Goal: Task Accomplishment & Management: Complete application form

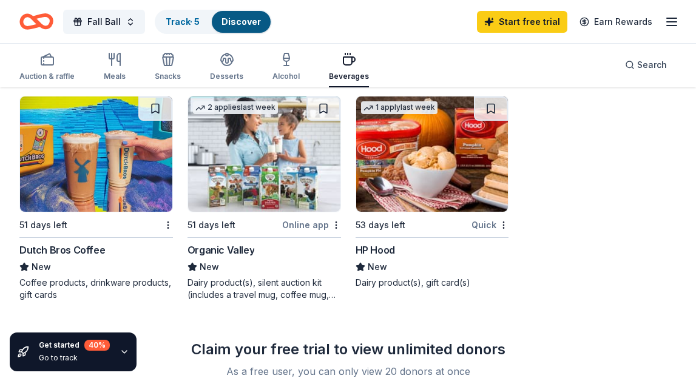
scroll to position [1058, 0]
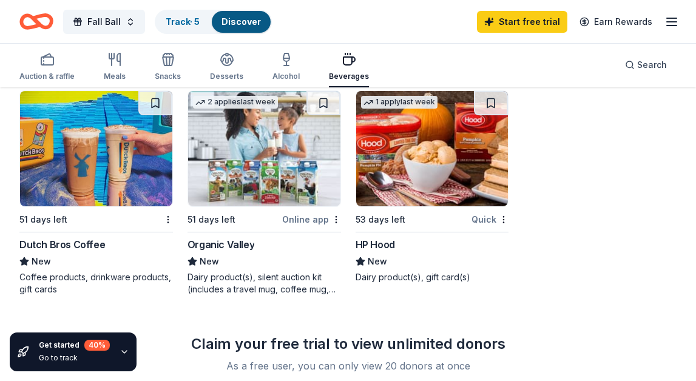
click at [124, 183] on img at bounding box center [96, 148] width 152 height 115
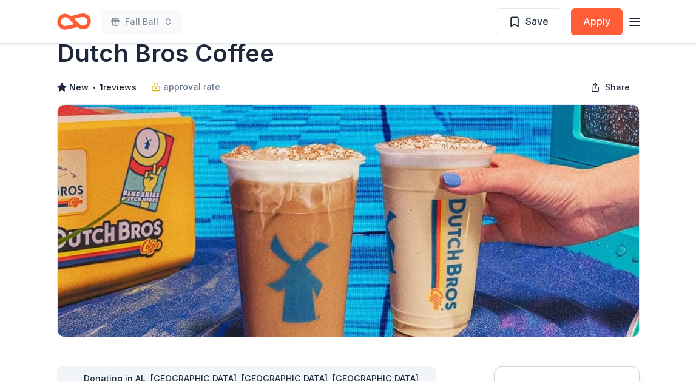
scroll to position [33, 0]
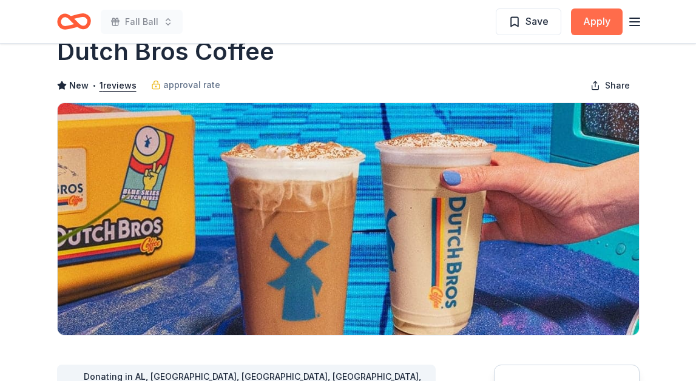
click at [602, 24] on button "Apply" at bounding box center [597, 22] width 52 height 27
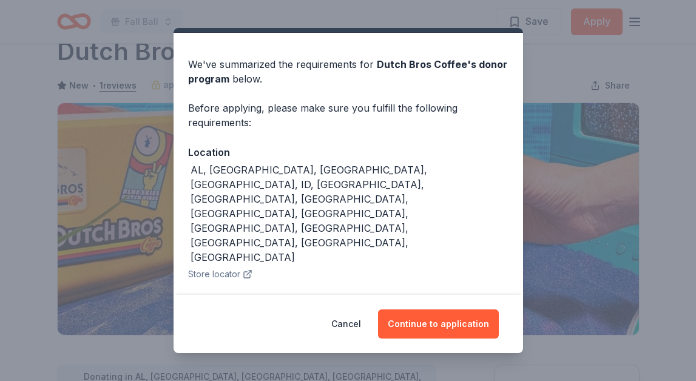
scroll to position [41, 0]
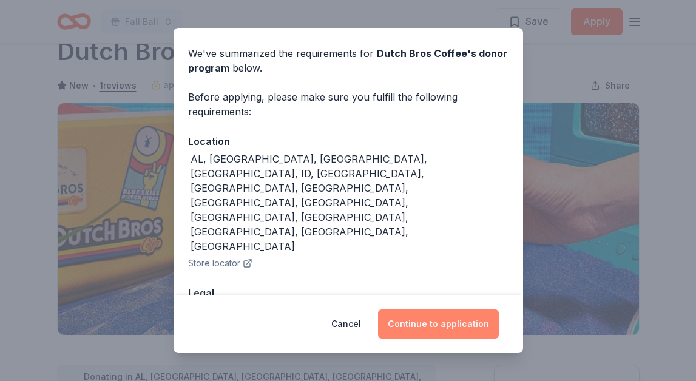
click at [447, 328] on button "Continue to application" at bounding box center [438, 324] width 121 height 29
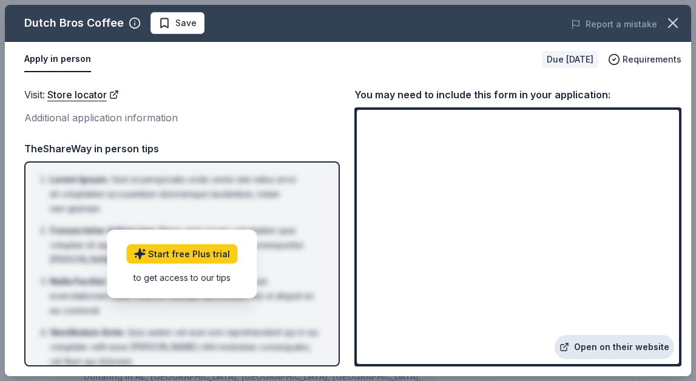
click at [582, 345] on link "Open on their website" at bounding box center [615, 347] width 120 height 24
